Goal: Information Seeking & Learning: Learn about a topic

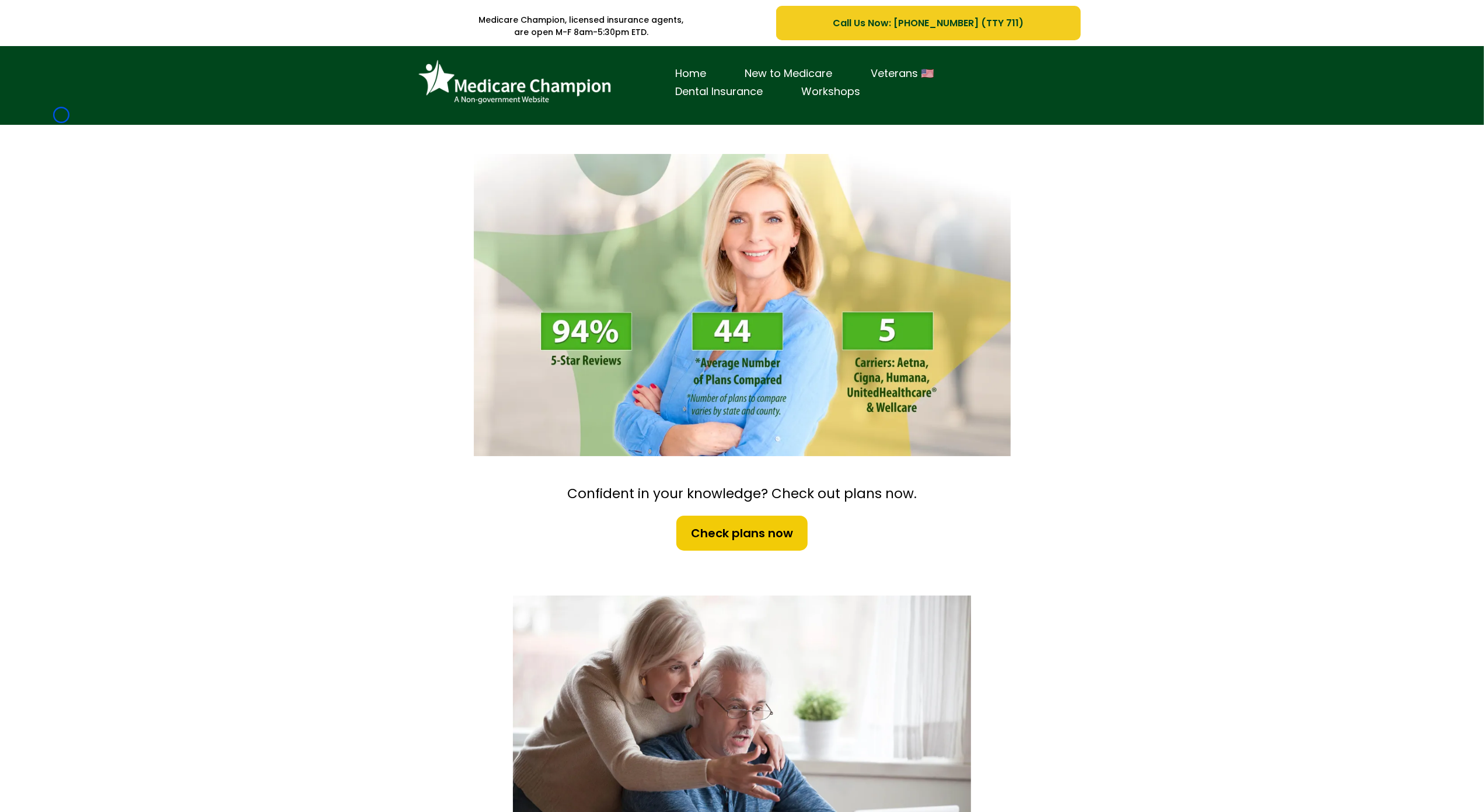
click at [61, 115] on div "Home New to Medicare Veterans 🇺🇸 Dental Insurance Workshops" at bounding box center [742, 85] width 1484 height 79
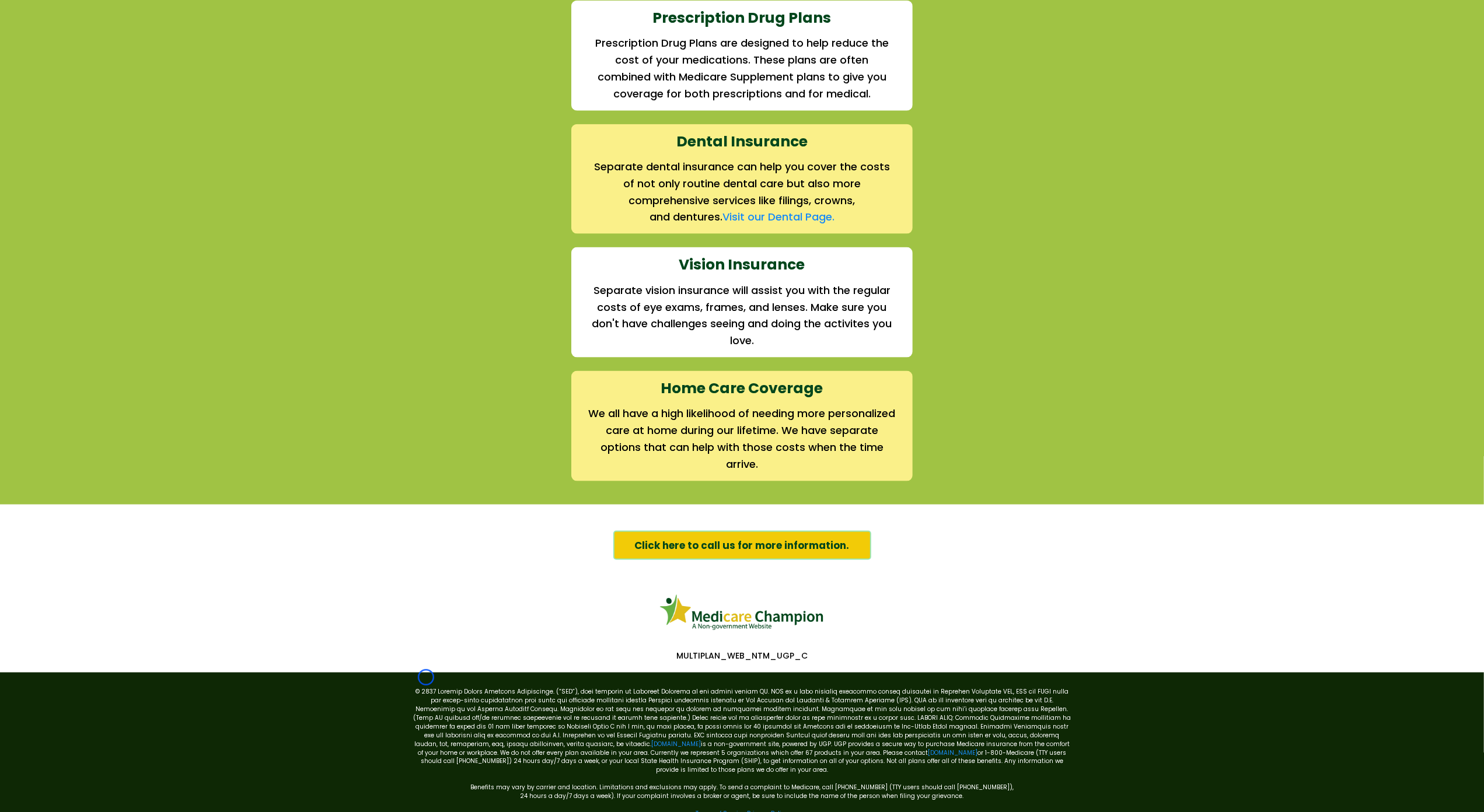
scroll to position [1500, 0]
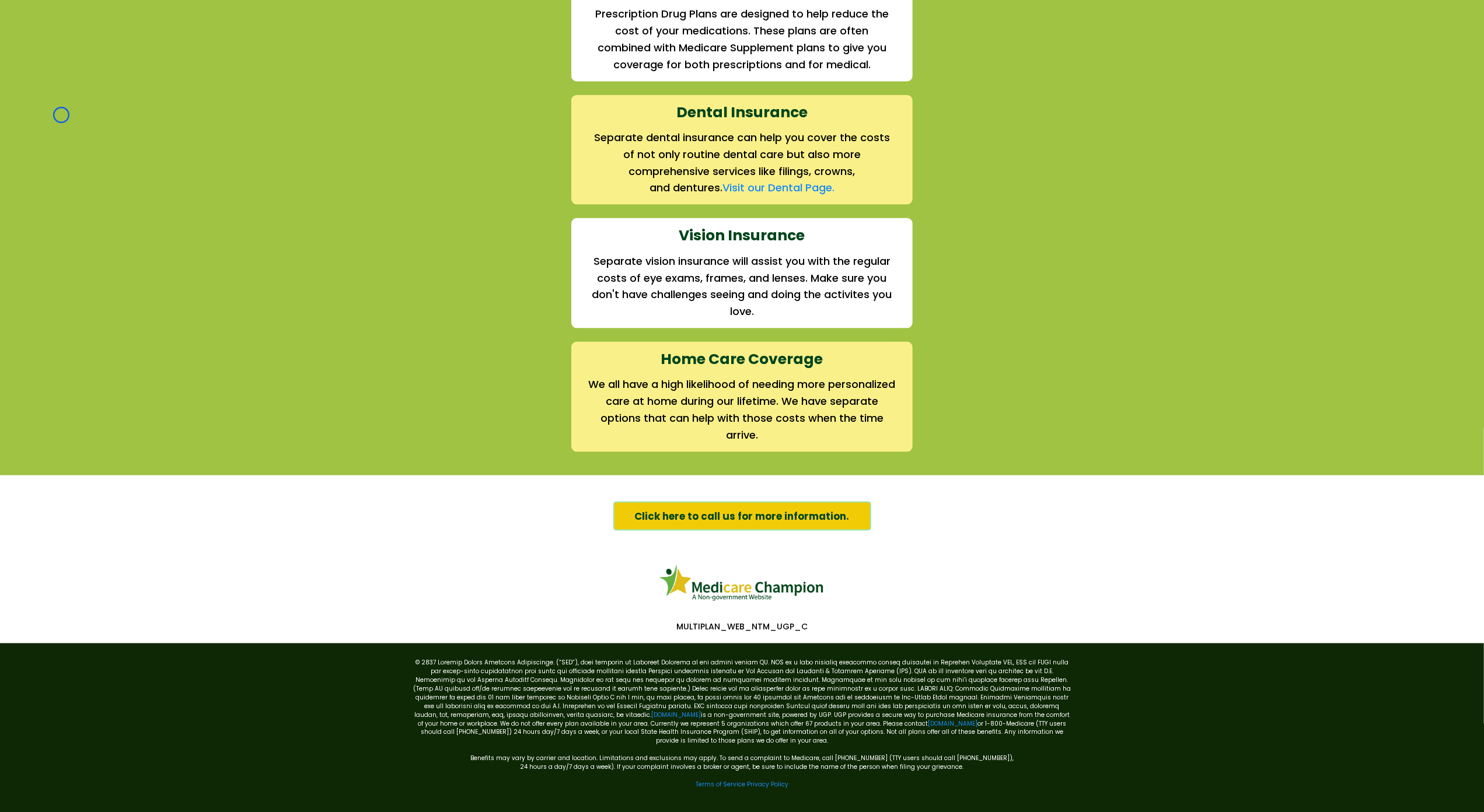
click at [61, 115] on div "We offer the full suite of options for Medicare recipients Every person has a u…" at bounding box center [742, 22] width 1484 height 906
click at [115, 79] on div "We offer the full suite of options for Medicare recipients Every person has a u…" at bounding box center [742, 22] width 1484 height 906
click at [86, 96] on div "We offer the full suite of options for Medicare recipients Every person has a u…" at bounding box center [742, 22] width 1484 height 906
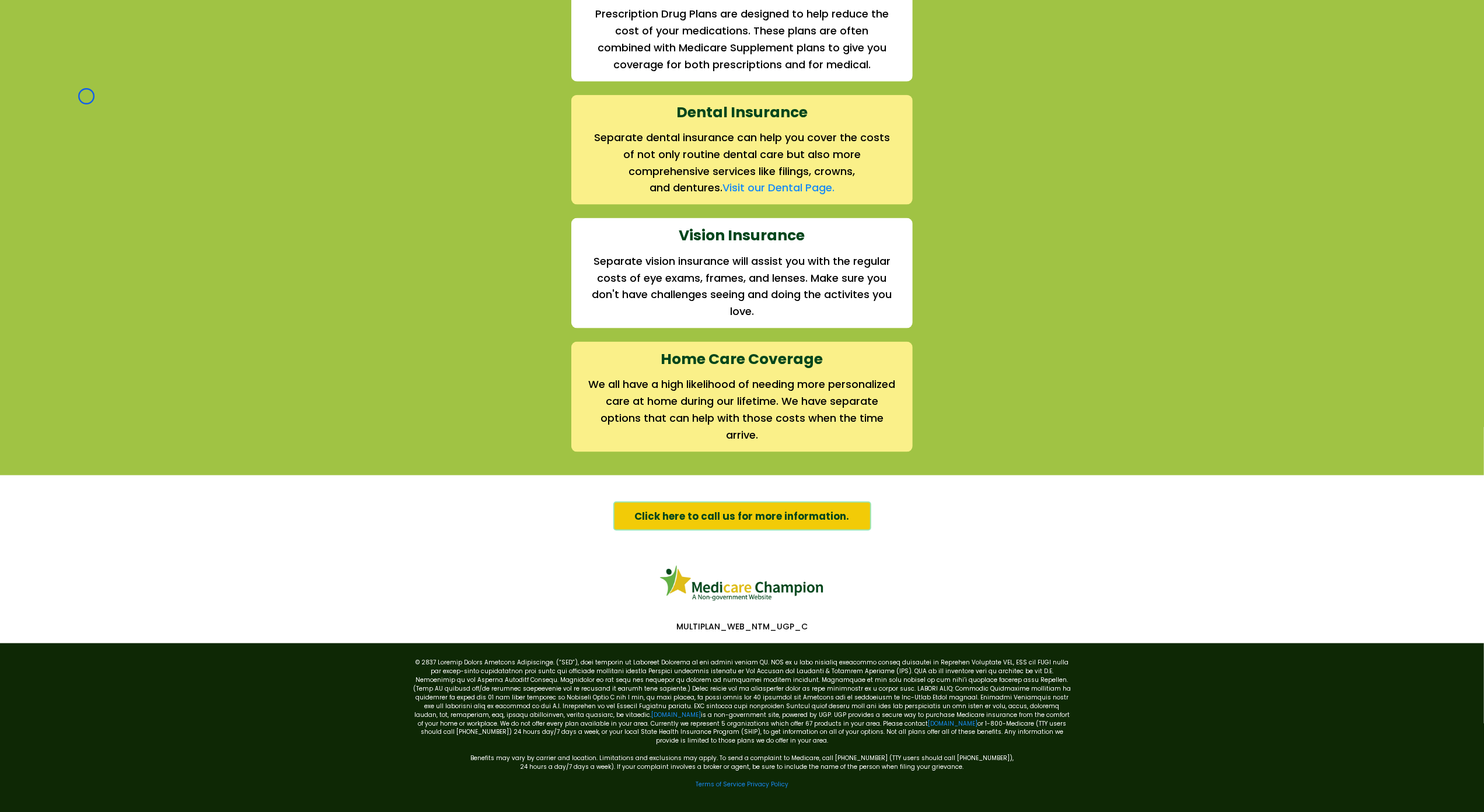
scroll to position [0, 0]
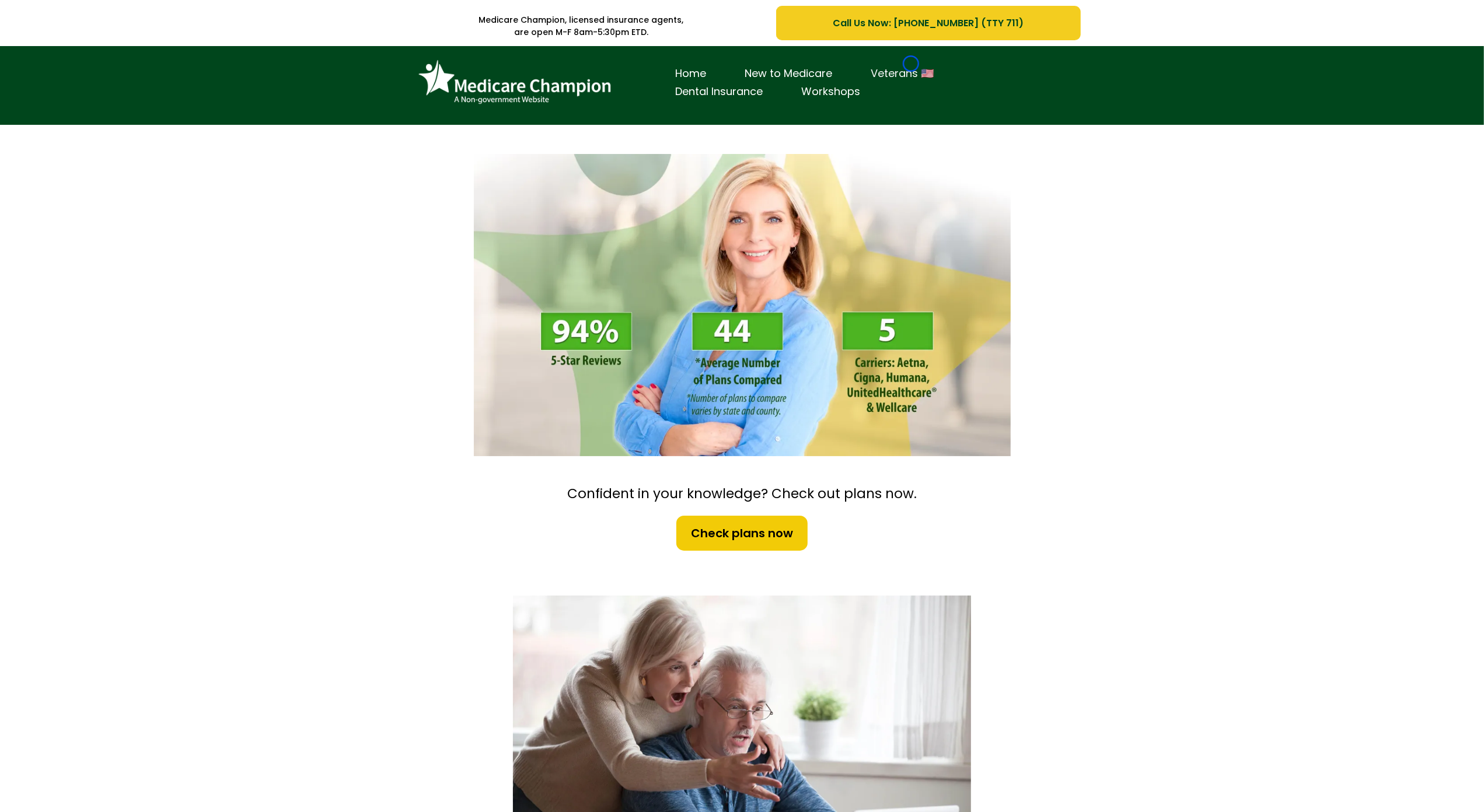
click at [911, 65] on link "Veterans 🇺🇸" at bounding box center [902, 73] width 102 height 18
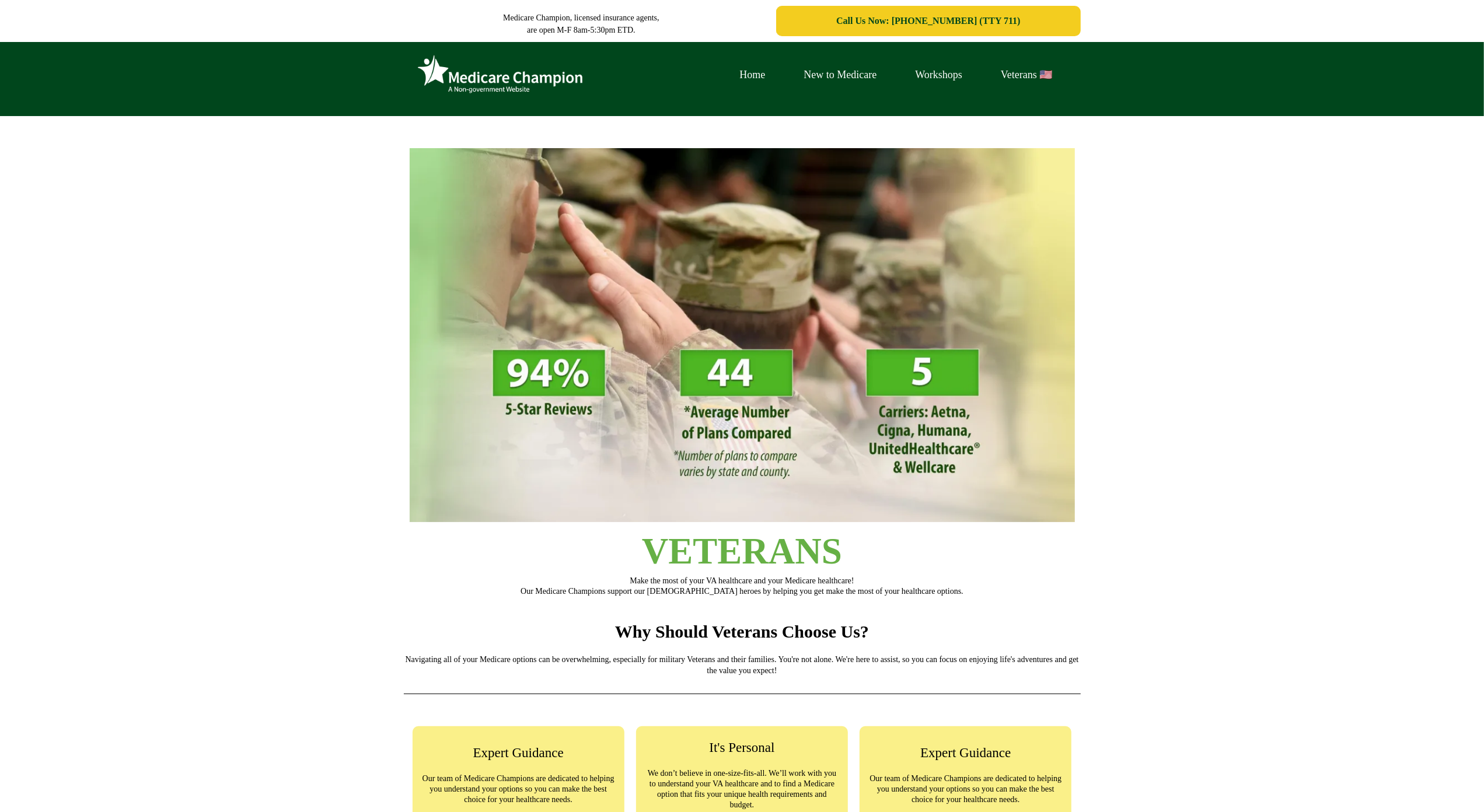
click at [911, 64] on div "Home New to Medicare Workshops Veterans 🇺🇸" at bounding box center [895, 74] width 351 height 48
click at [100, 74] on div "Home New to Medicare Workshops Veterans 🇺🇸" at bounding box center [742, 79] width 1484 height 74
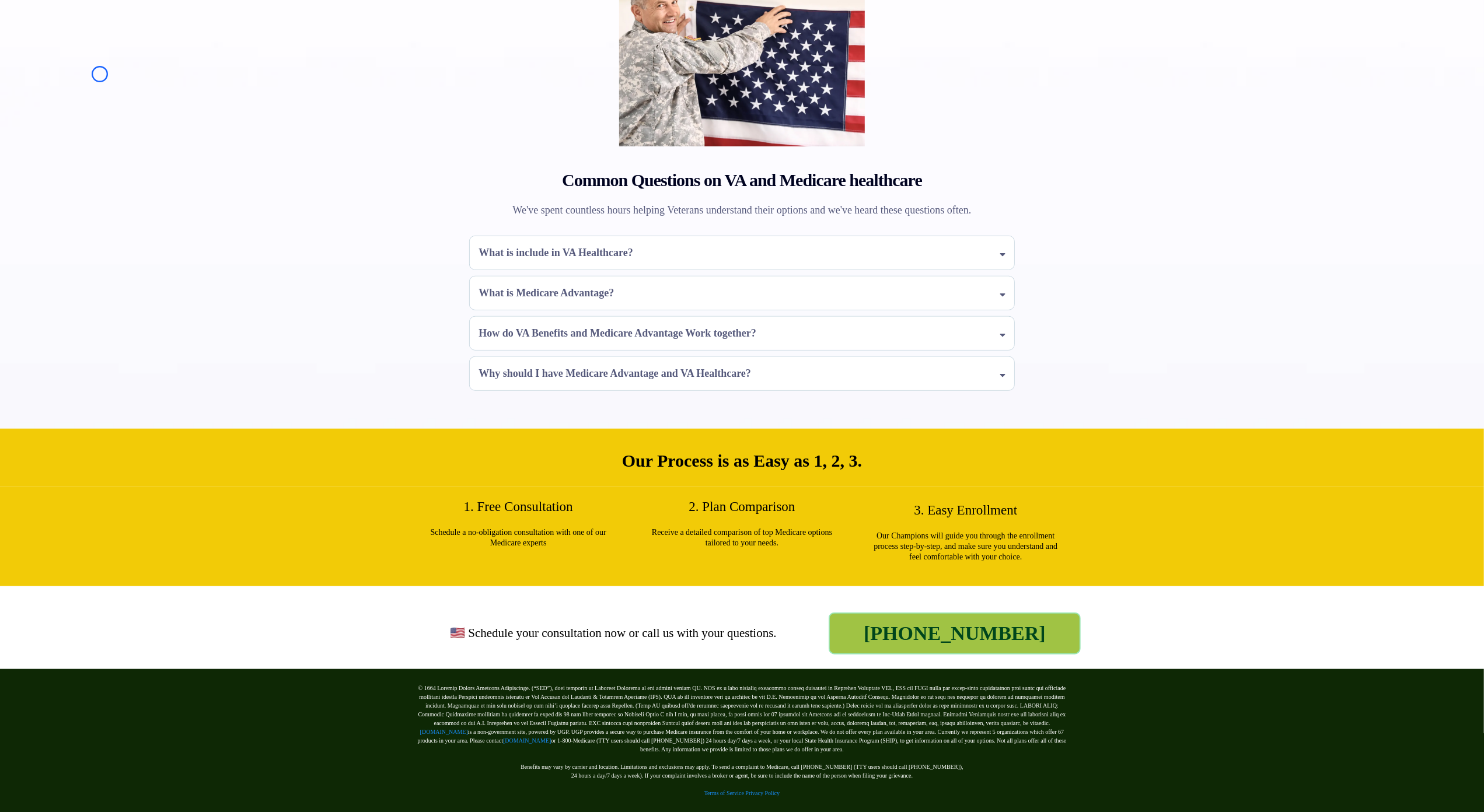
scroll to position [916, 0]
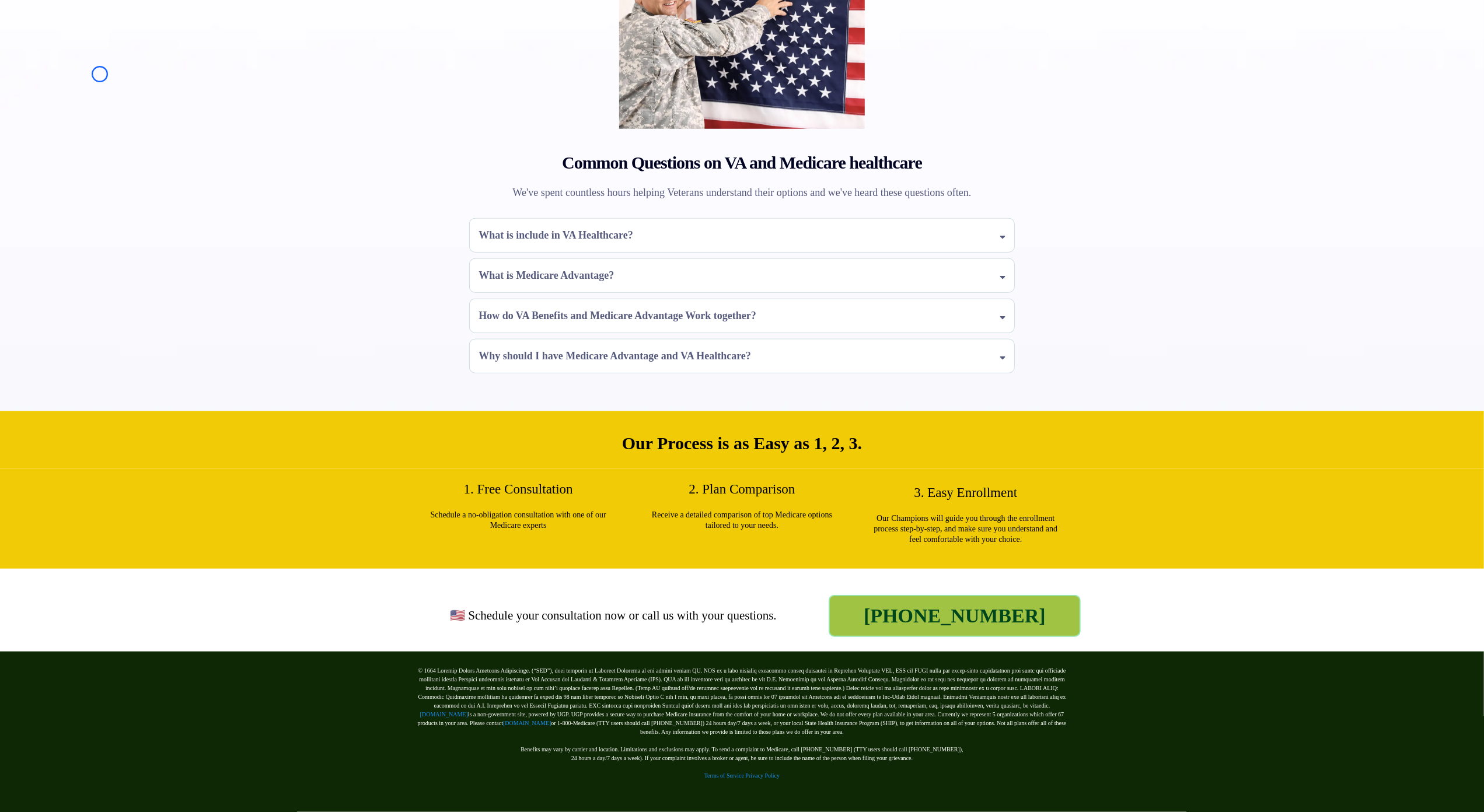
click at [100, 74] on div "Common Questions on VA and Medicare healthcare We've spent countless hours help…" at bounding box center [742, 170] width 1484 height 482
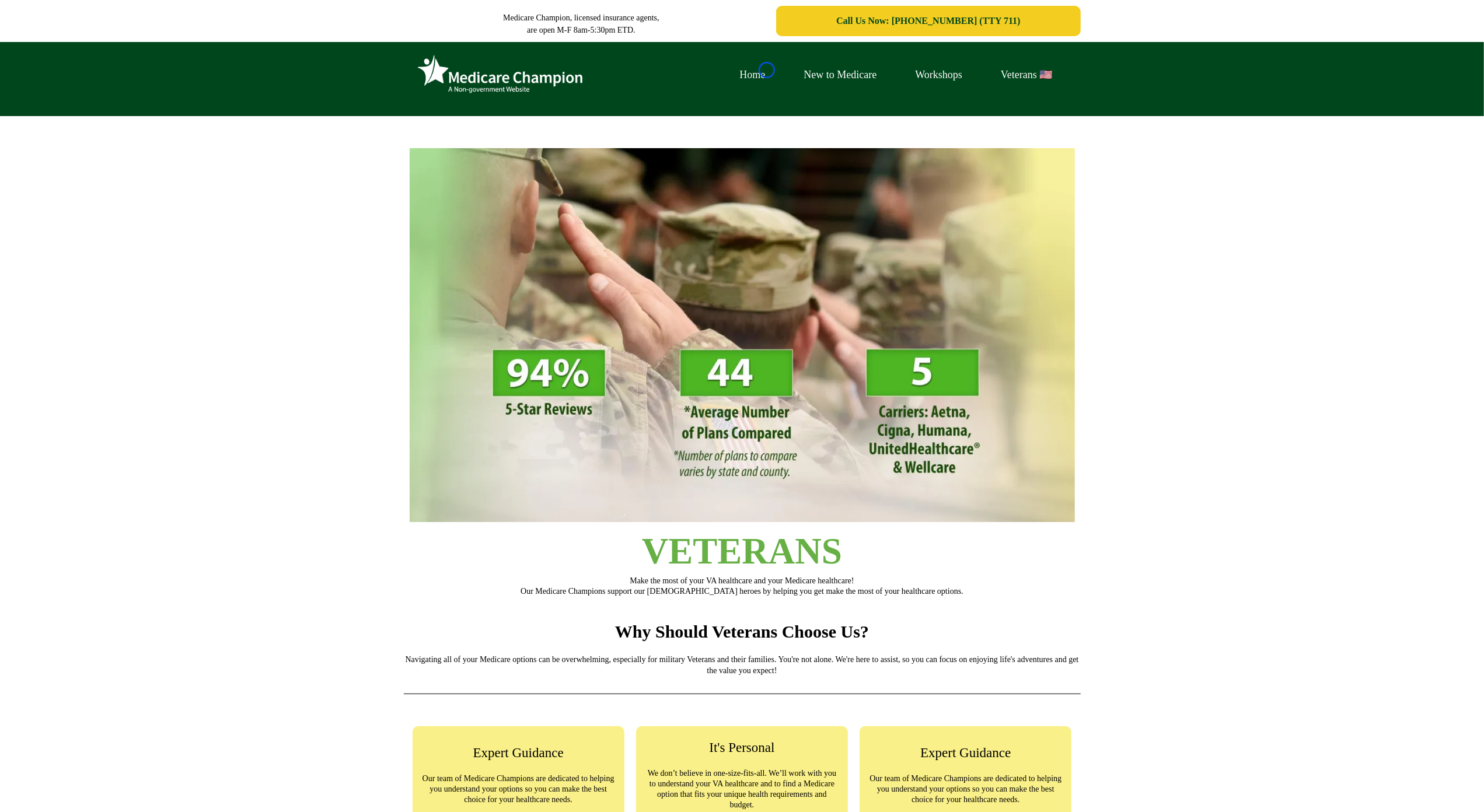
click at [767, 70] on link "Home" at bounding box center [752, 75] width 65 height 18
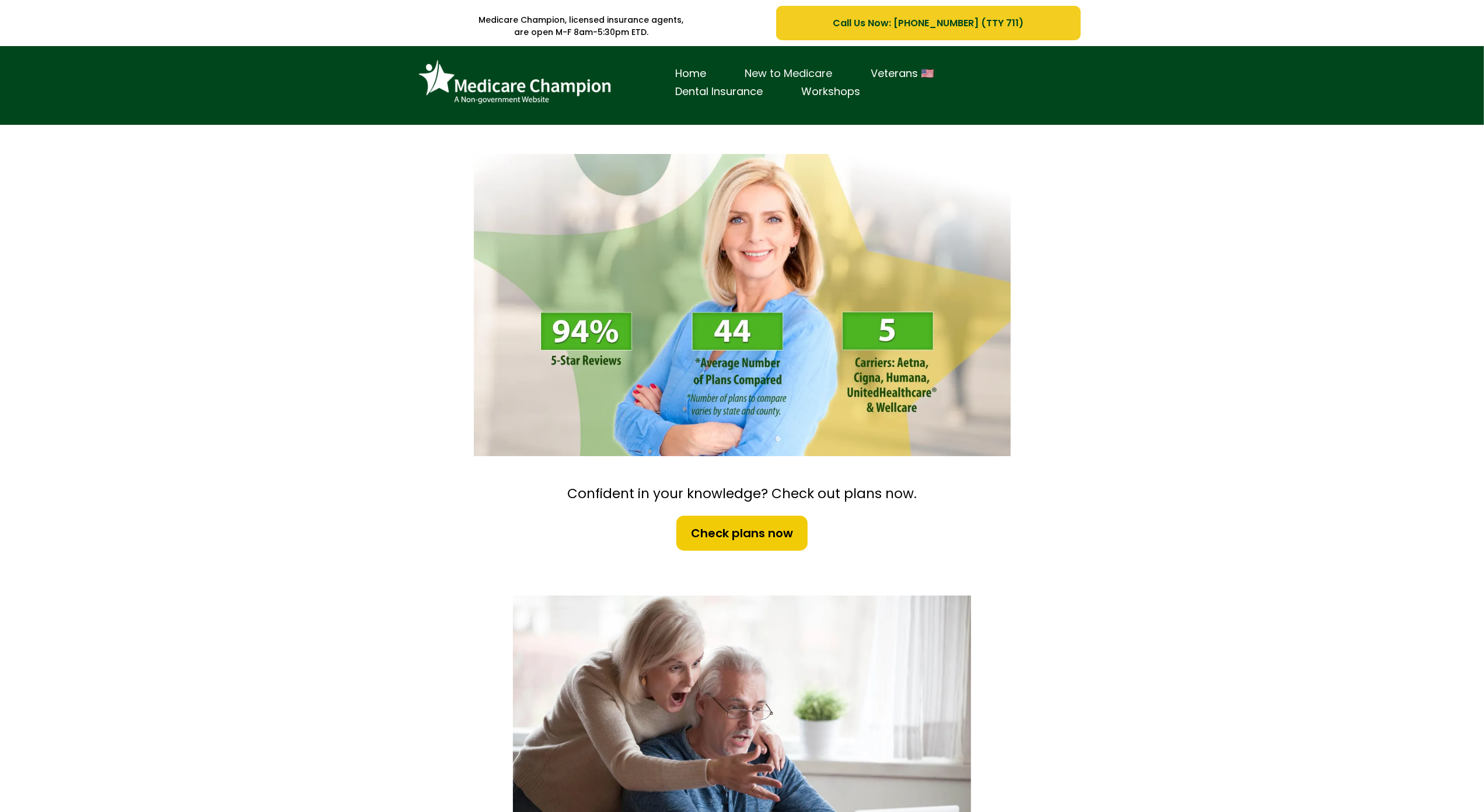
click at [767, 70] on link "New to Medicare" at bounding box center [789, 73] width 126 height 18
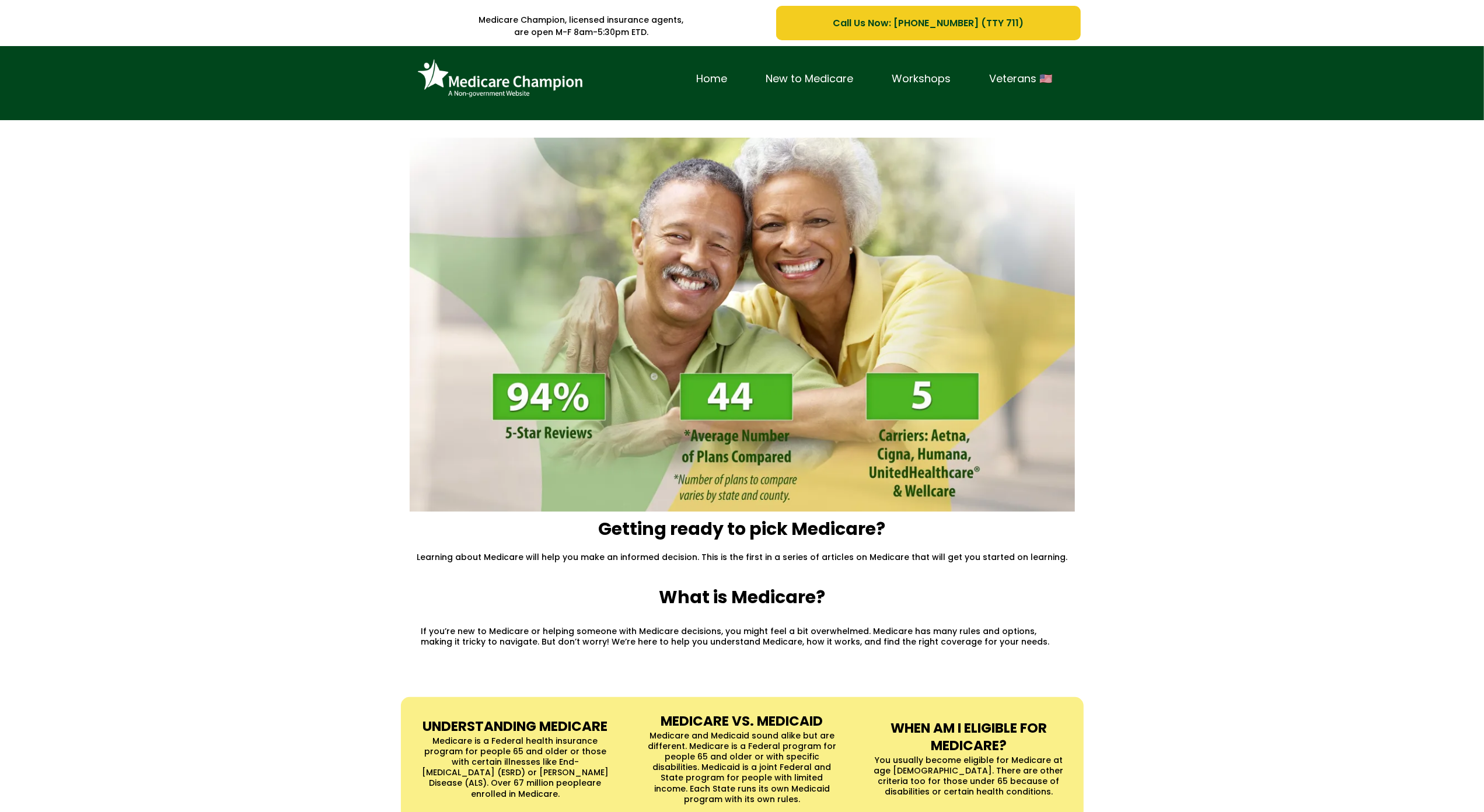
click at [89, 113] on div "Home New to Medicare Workshops Veterans 🇺🇸" at bounding box center [742, 83] width 1484 height 74
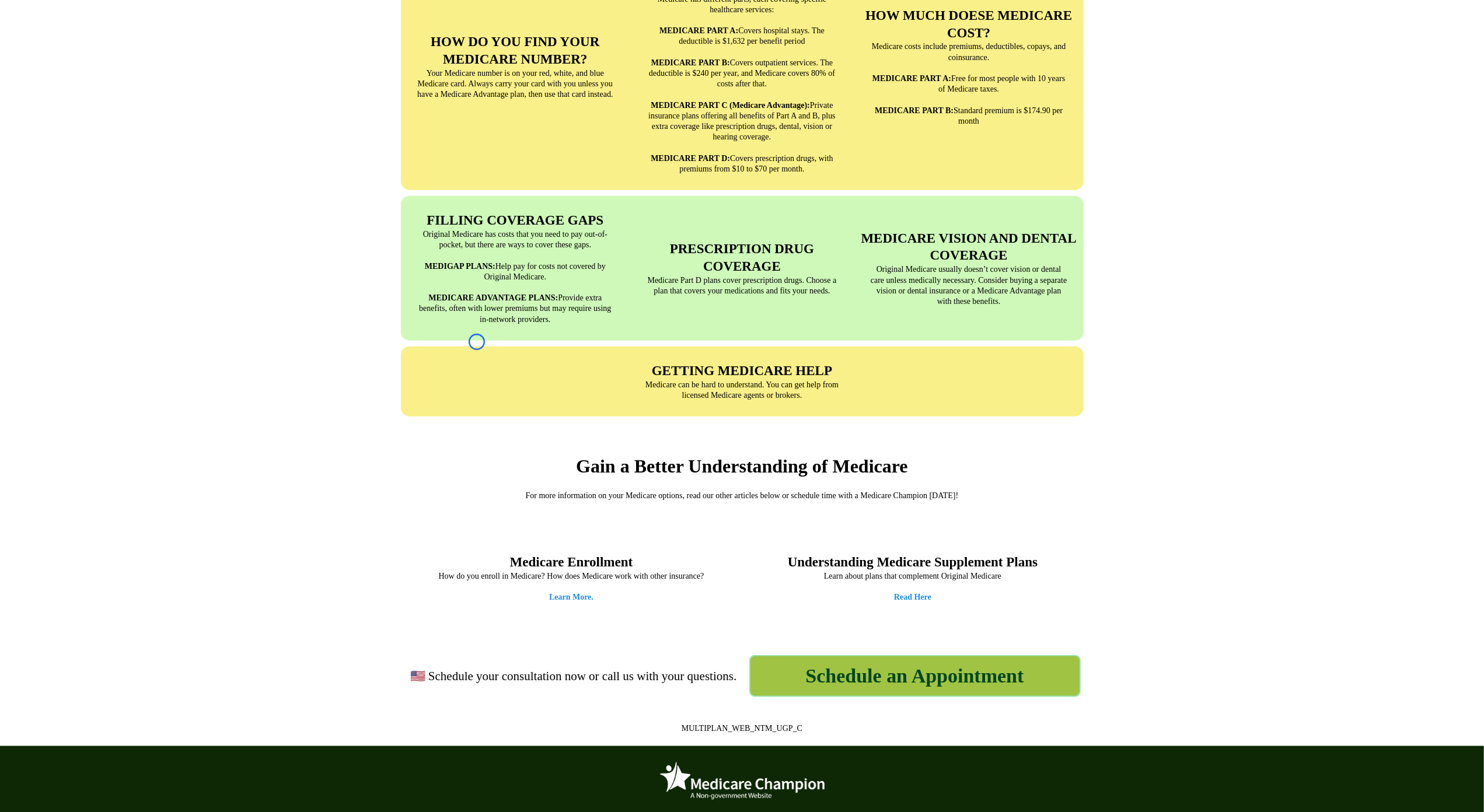
scroll to position [1152, 0]
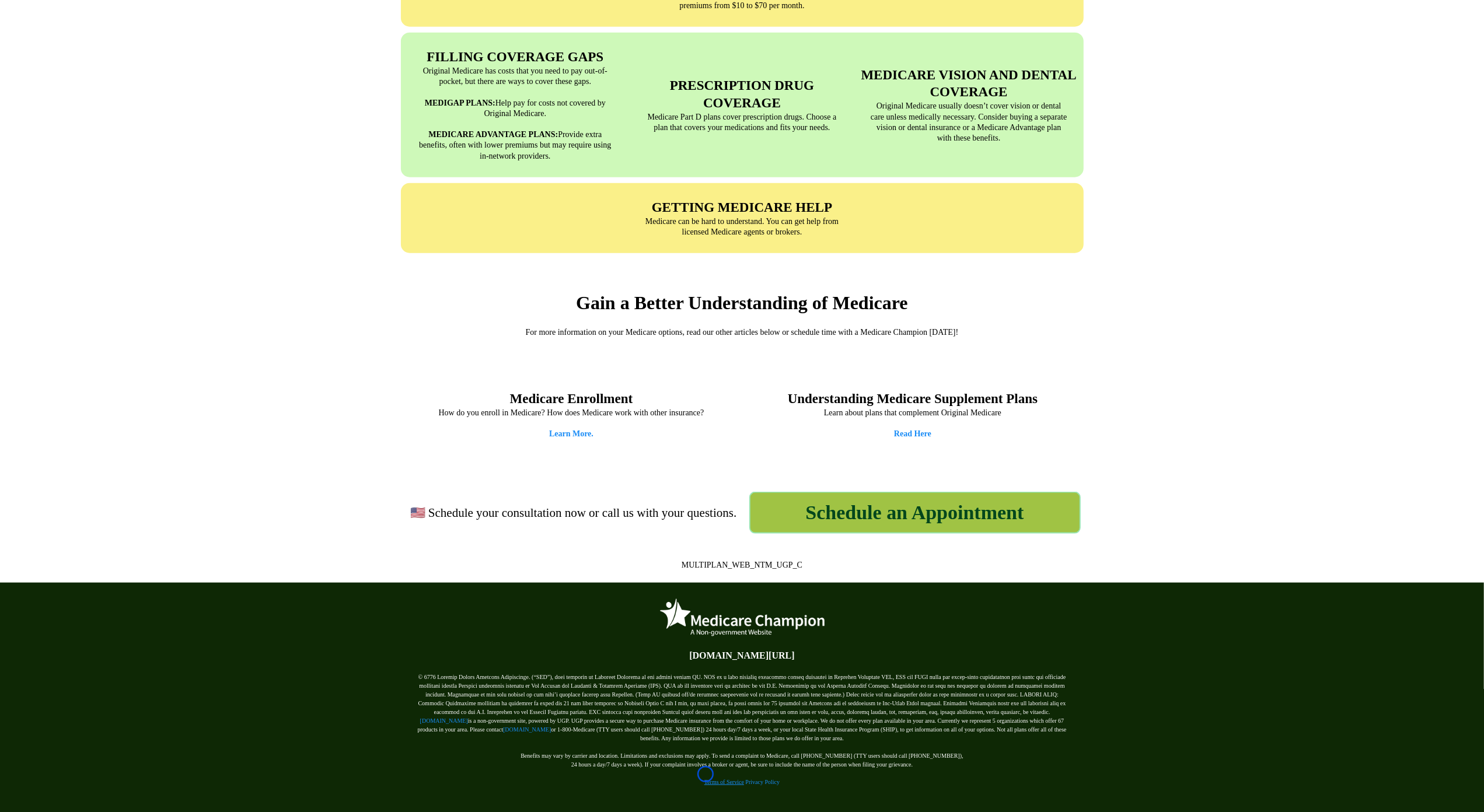
click at [706, 779] on link "Terms of Service" at bounding box center [723, 782] width 40 height 6
click at [584, 429] on strong "Learn More." at bounding box center [571, 433] width 44 height 9
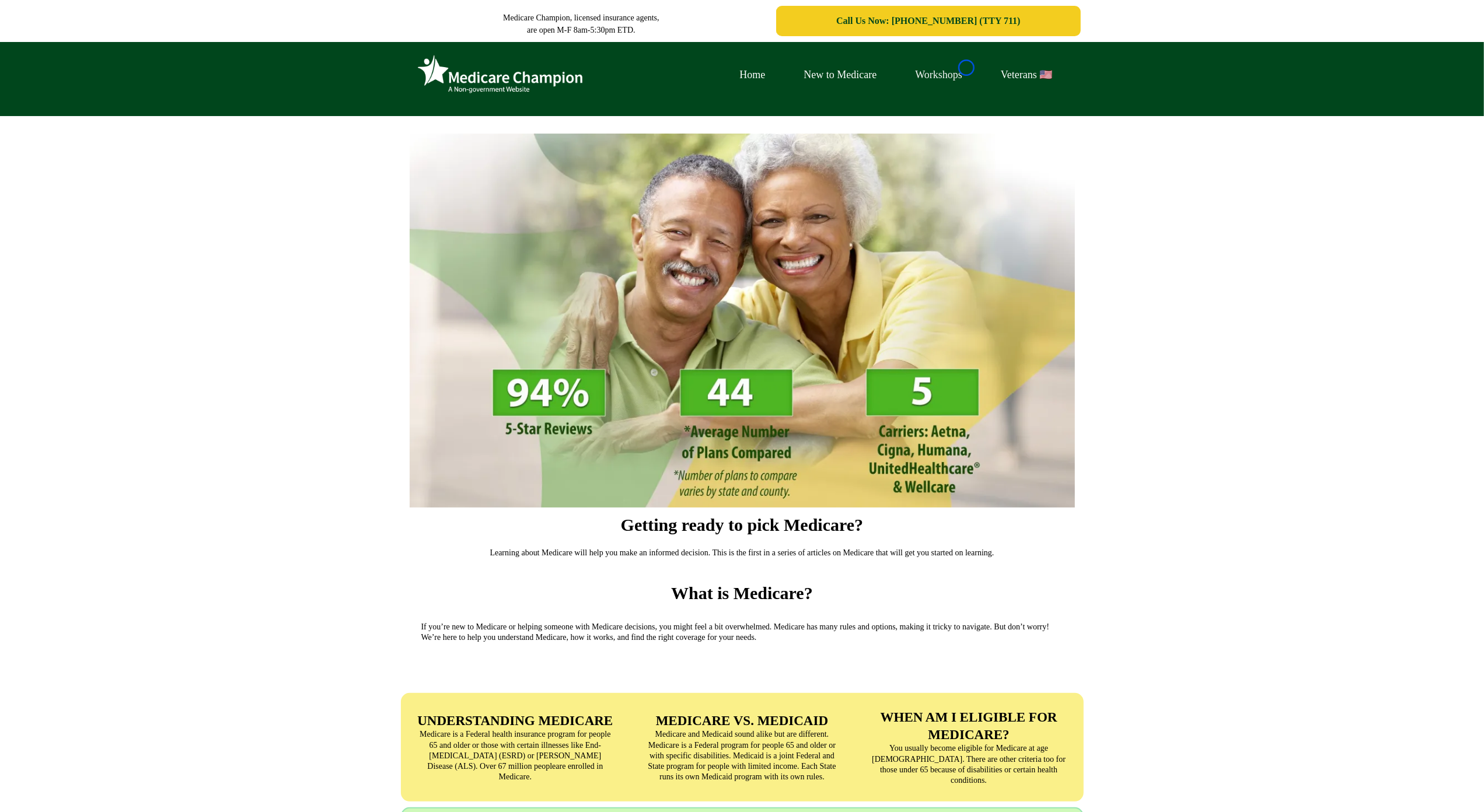
click at [966, 68] on link "Workshops" at bounding box center [938, 75] width 85 height 18
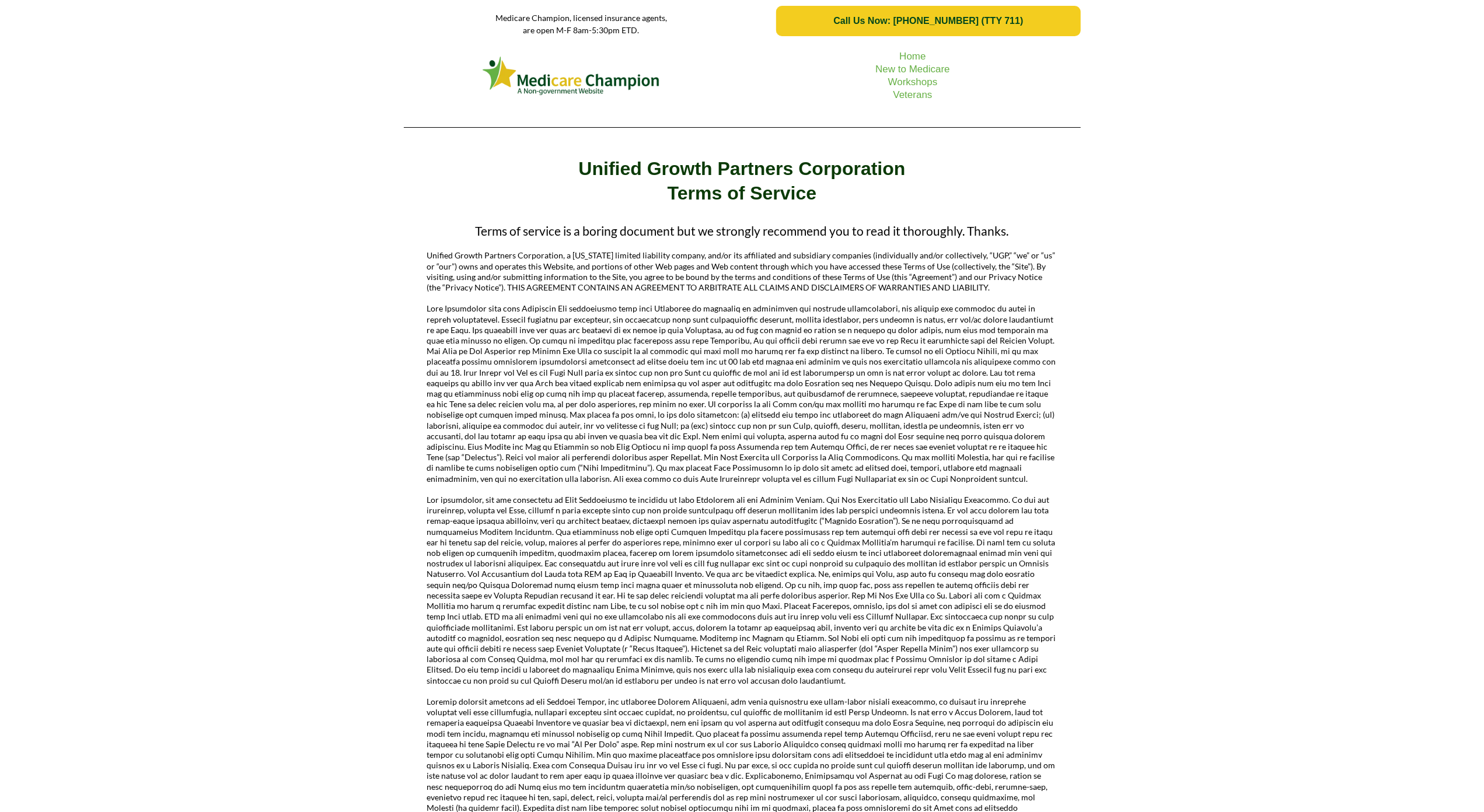
click at [62, 110] on div "Home New to Medicare Workshops Veterans" at bounding box center [742, 89] width 1484 height 94
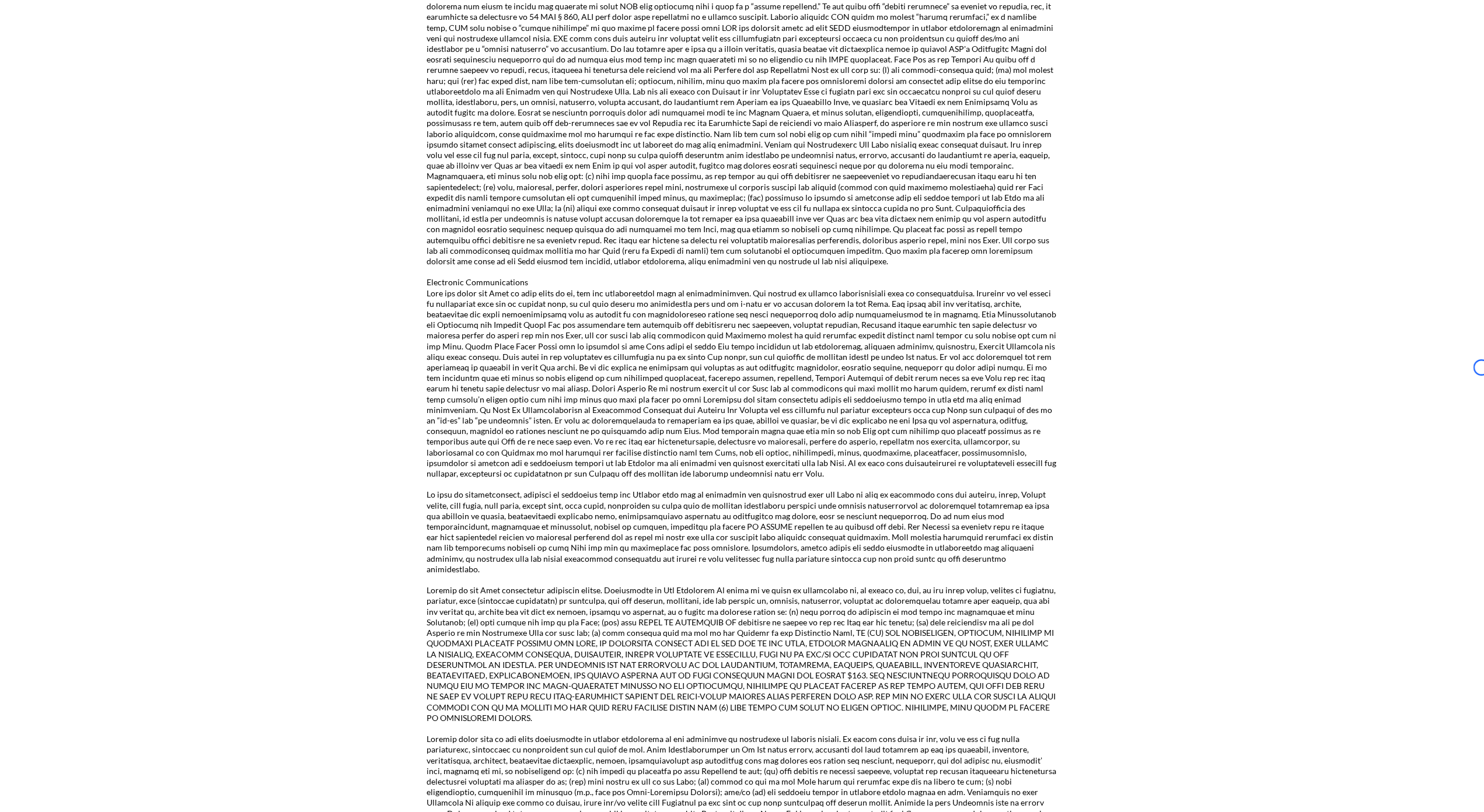
scroll to position [1407, 0]
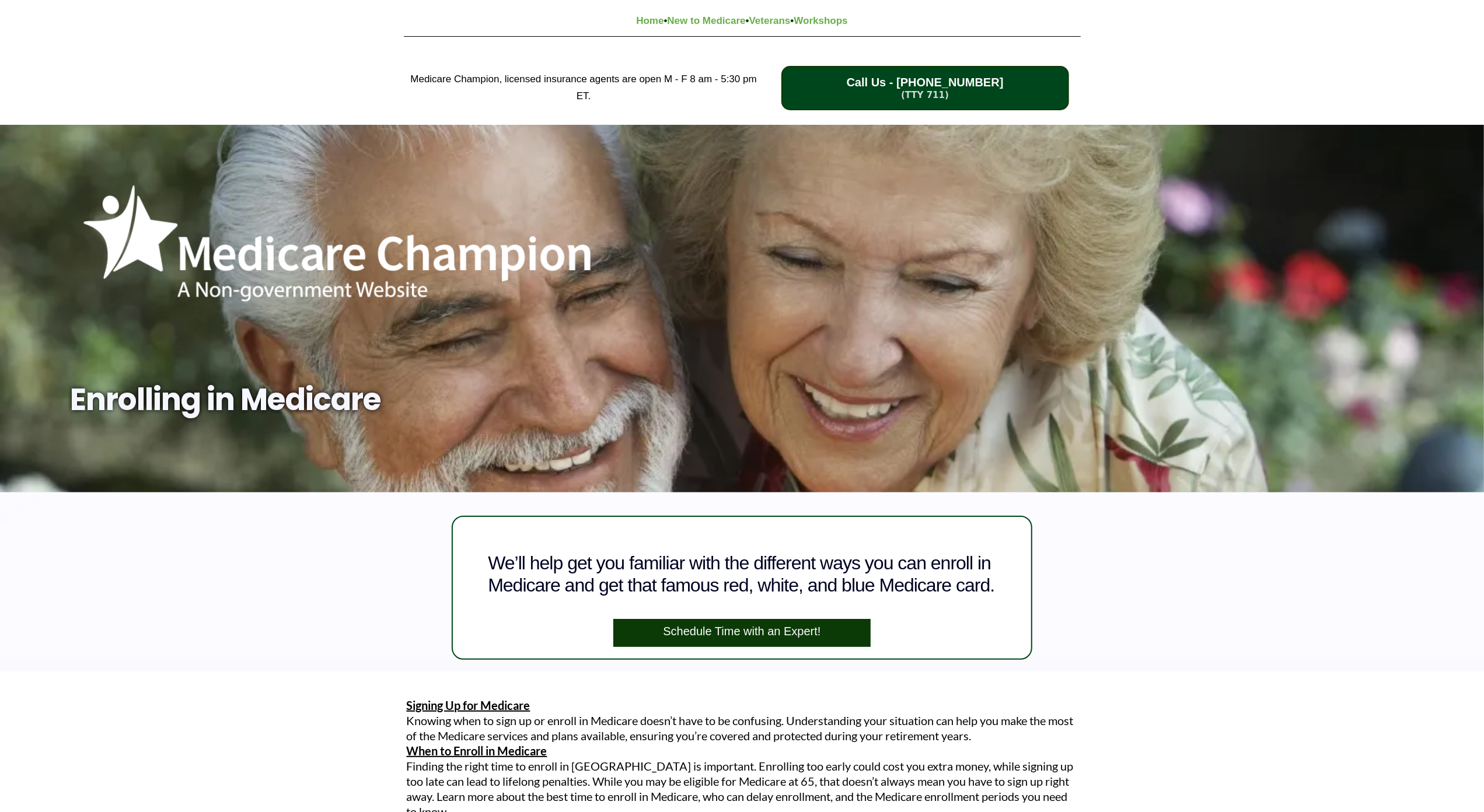
click at [88, 99] on div "Medicare Champion, licensed insurance agents are open M - F 8 am - 5:30 pm ET. …" at bounding box center [742, 88] width 1484 height 73
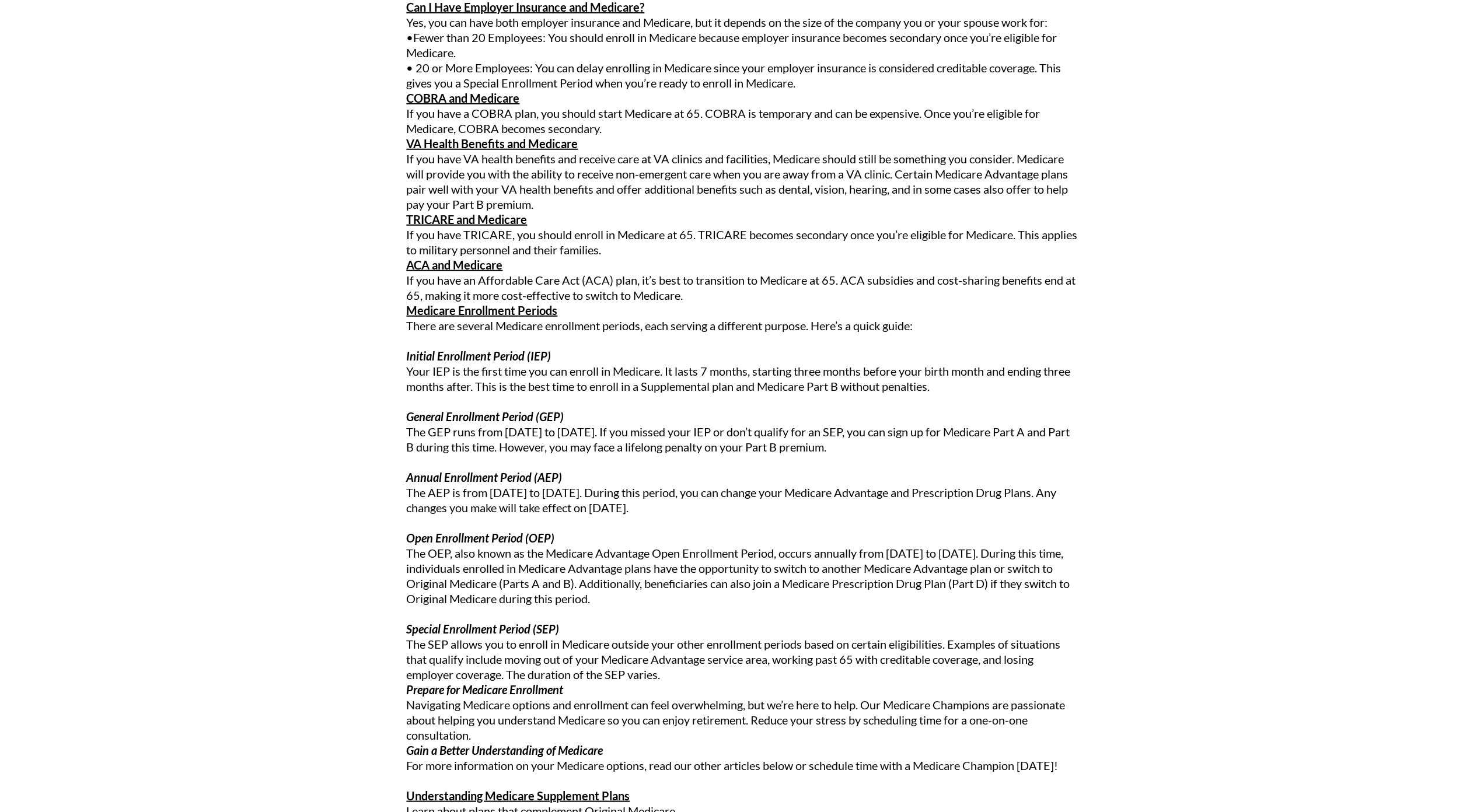
scroll to position [942, 0]
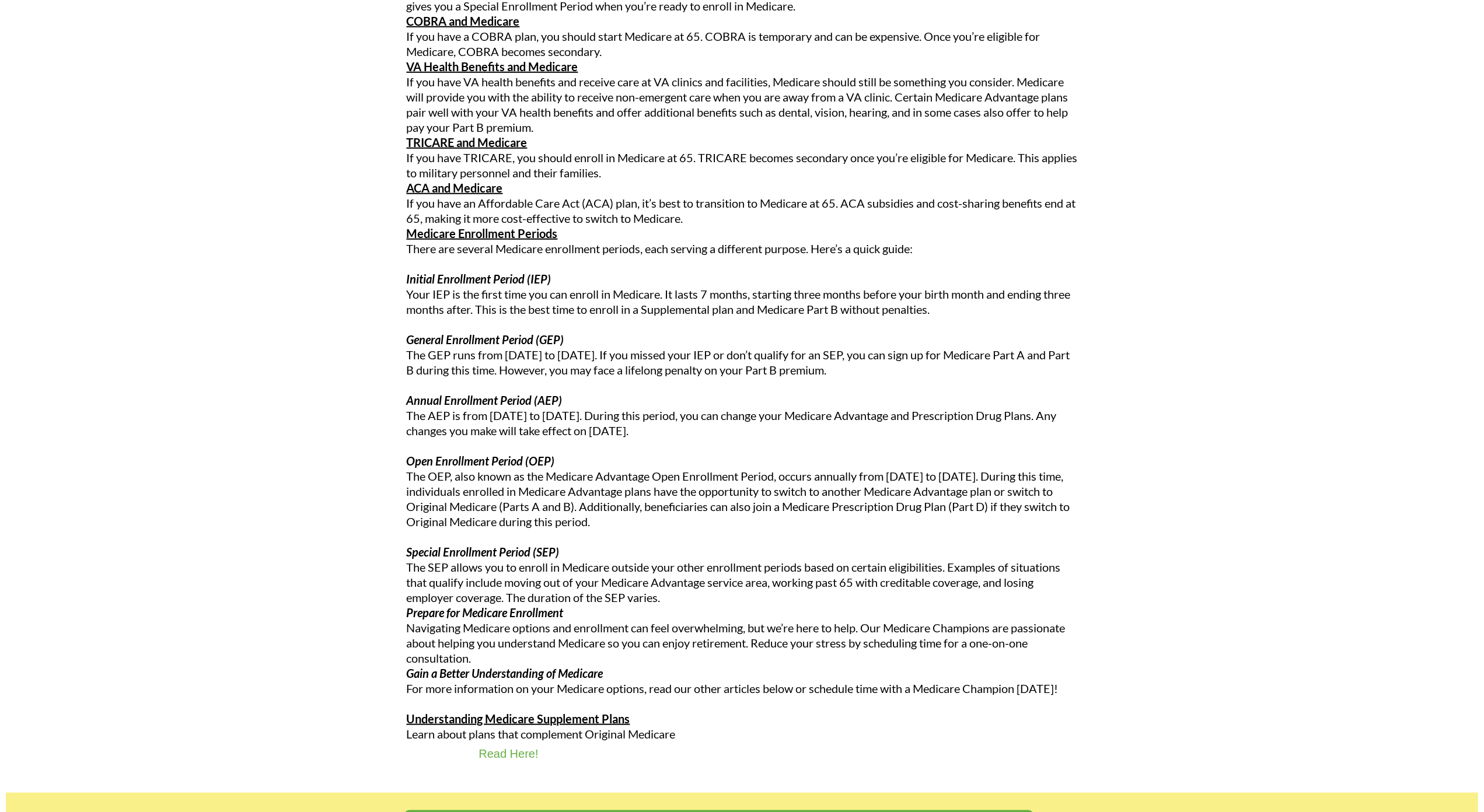
click at [88, 99] on div "Signing Up for Medicare Knowing when to sign up or enroll in Medicare doesn’t h…" at bounding box center [741, 249] width 1367 height 1040
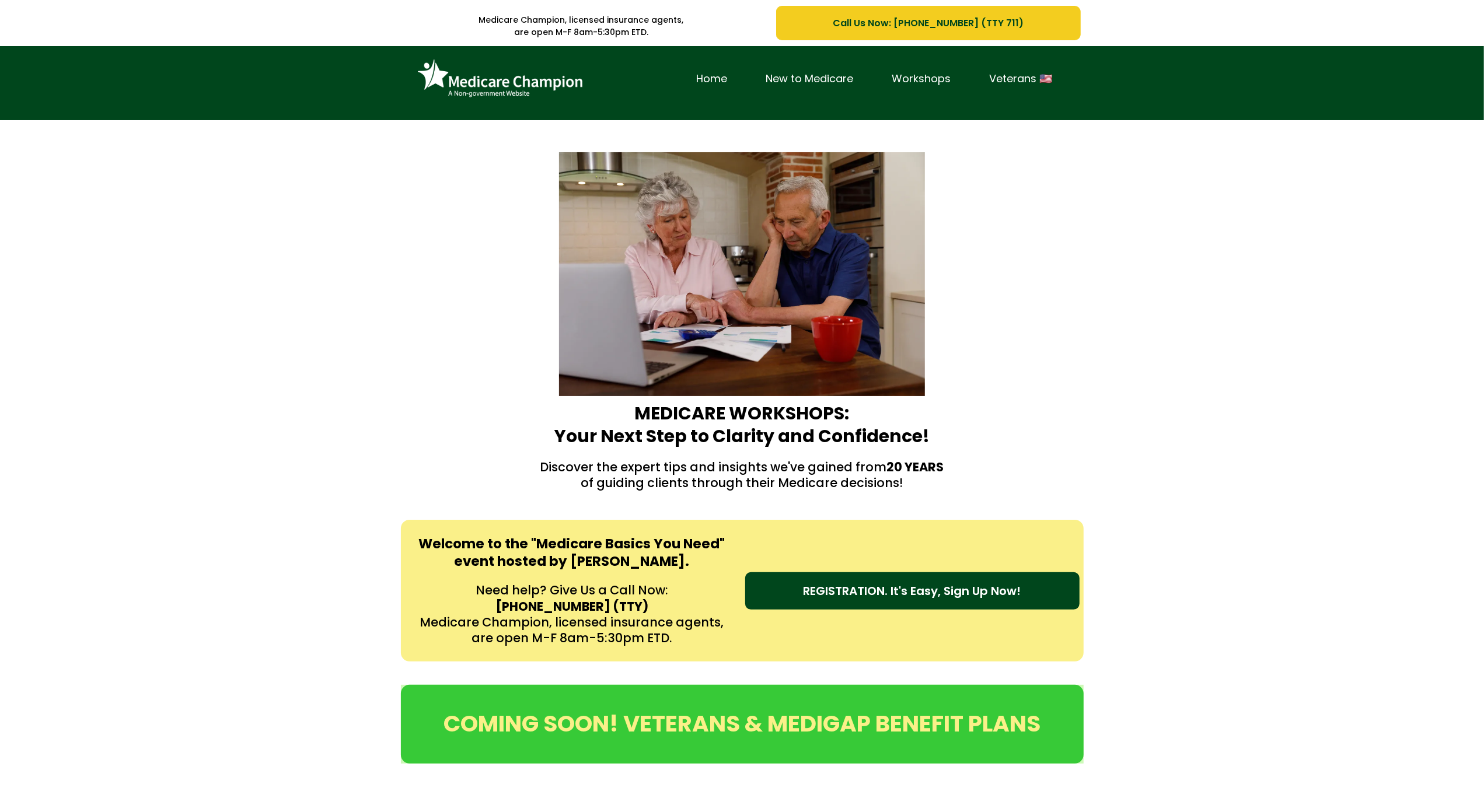
click at [966, 68] on div "Home New to Medicare Workshops Veterans 🇺🇸" at bounding box center [874, 78] width 394 height 48
click at [106, 109] on div "Home New to Medicare Workshops Veterans 🇺🇸" at bounding box center [742, 83] width 1484 height 74
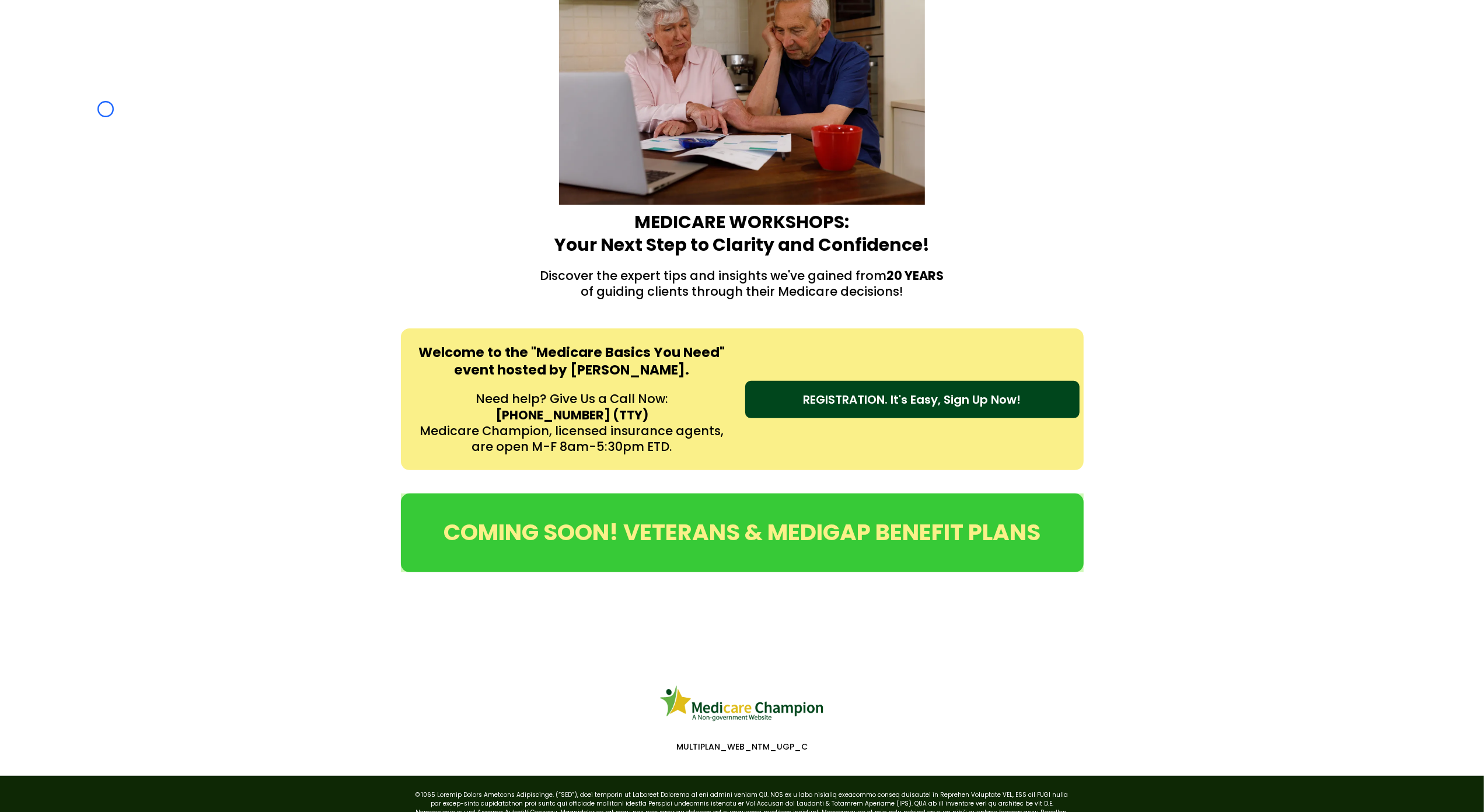
scroll to position [289, 0]
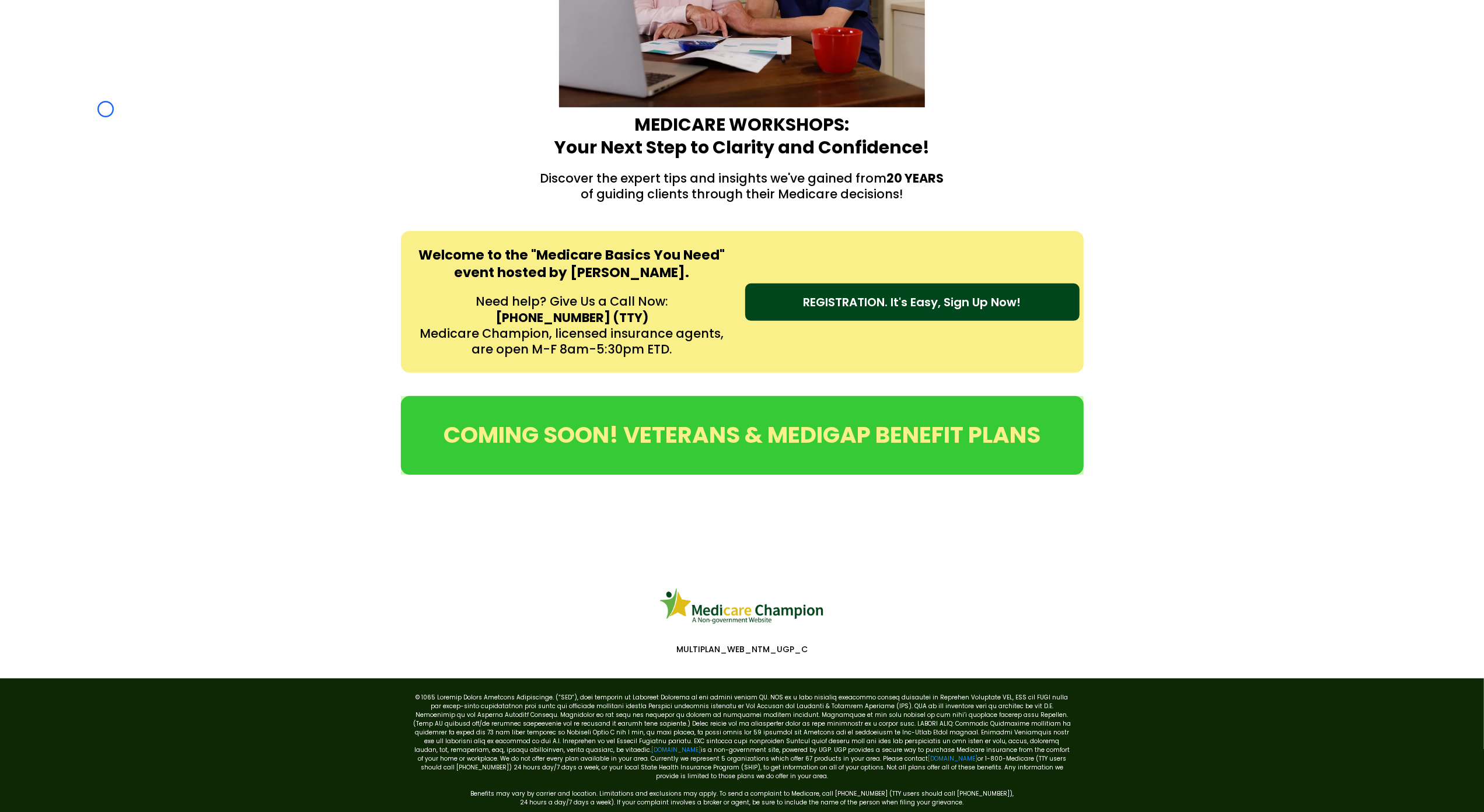
click at [106, 109] on div "MEDICARE WORKSHOPS: Your Next Step to Clarity and Confidence! Discover the expe…" at bounding box center [742, 26] width 1484 height 389
